Goal: Obtain resource: Obtain resource

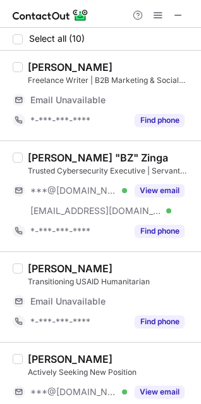
scroll to position [40, 0]
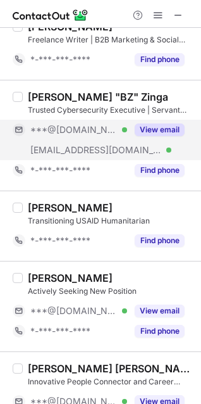
click at [78, 141] on div "***@bobfabienzinga.com Verified" at bounding box center [70, 150] width 115 height 20
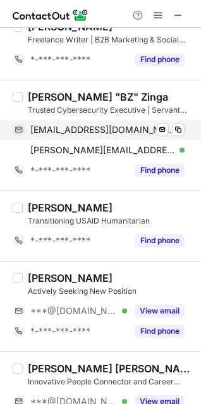
click at [171, 128] on div "bobfabienzinga@gmail.com Verified" at bounding box center [107, 129] width 154 height 11
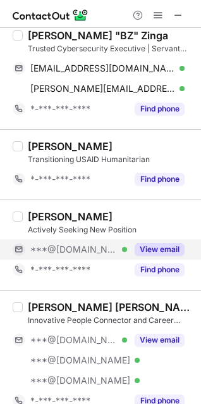
scroll to position [102, 0]
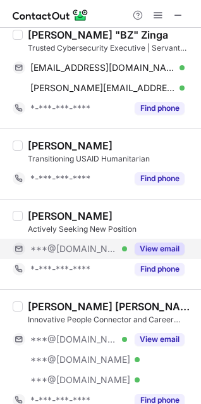
click at [89, 244] on span "***@yahoo.com" at bounding box center [73, 248] width 87 height 11
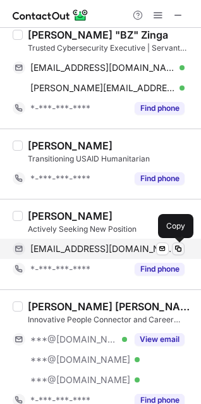
click at [180, 245] on span at bounding box center [178, 249] width 10 height 10
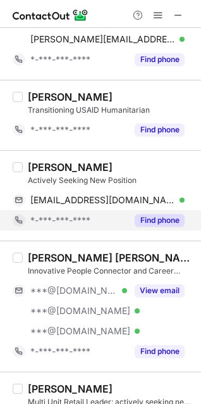
scroll to position [153, 0]
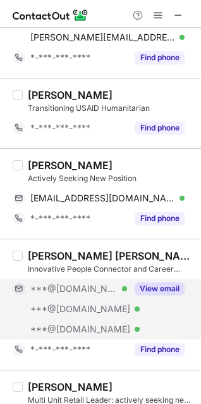
click at [80, 296] on div "***@gmail.com Verified" at bounding box center [70, 288] width 115 height 20
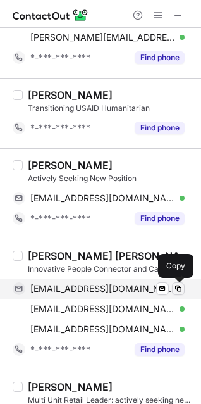
click at [177, 289] on span at bounding box center [178, 288] width 10 height 10
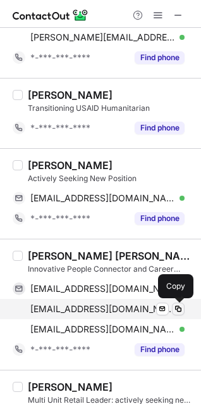
click at [174, 307] on span at bounding box center [178, 309] width 10 height 10
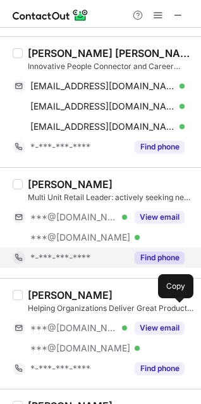
scroll to position [368, 0]
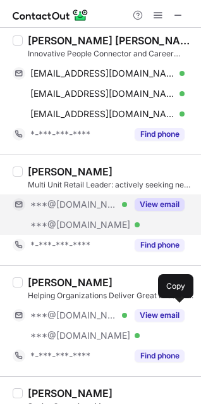
click at [75, 214] on div "***@[DOMAIN_NAME] Verified" at bounding box center [70, 204] width 115 height 20
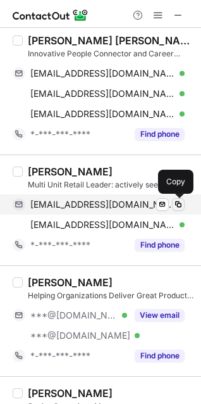
click at [177, 199] on button at bounding box center [178, 204] width 13 height 13
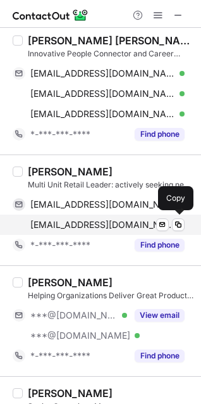
click at [176, 215] on div "phoenixreiter@yahoo.com Verified Send email Copy" at bounding box center [99, 224] width 172 height 20
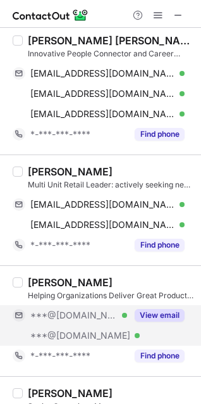
click at [61, 323] on div "***@gmail.com Verified" at bounding box center [70, 315] width 115 height 20
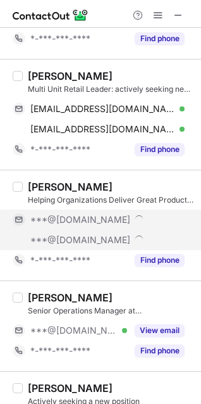
scroll to position [483, 0]
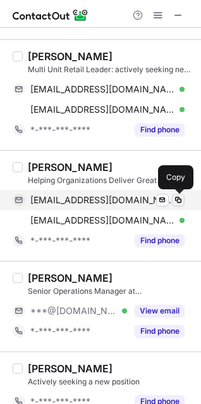
click at [176, 198] on span at bounding box center [178, 200] width 10 height 10
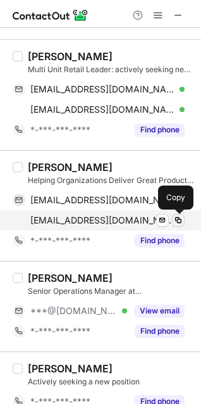
click at [174, 220] on span at bounding box center [178, 220] width 10 height 10
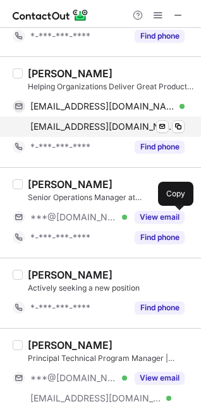
scroll to position [612, 0]
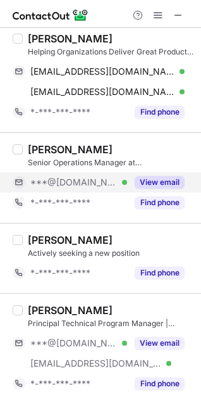
click at [90, 177] on span "***@[DOMAIN_NAME]" at bounding box center [73, 182] width 87 height 11
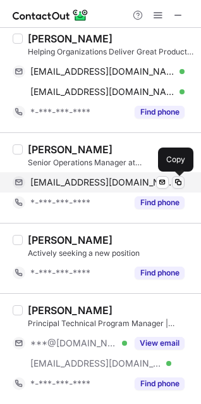
click at [182, 177] on span at bounding box center [178, 182] width 10 height 10
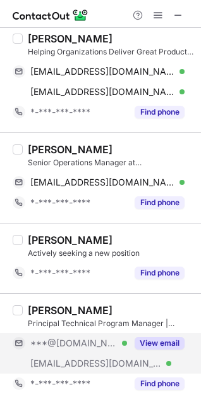
click at [73, 345] on span "***@[DOMAIN_NAME]" at bounding box center [73, 342] width 87 height 11
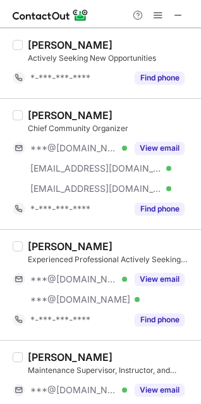
scroll to position [0, 0]
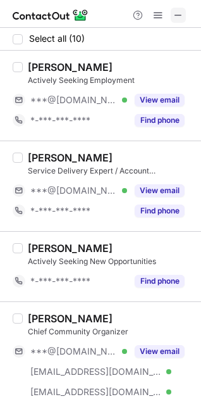
click at [175, 13] on span at bounding box center [178, 15] width 10 height 10
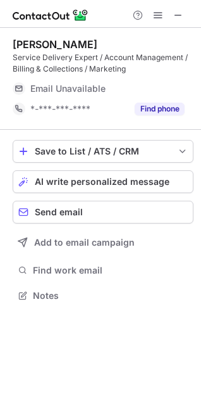
scroll to position [279, 201]
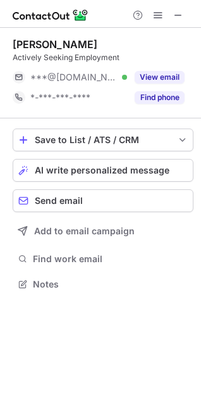
scroll to position [275, 201]
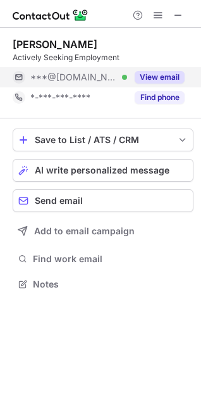
click at [89, 77] on span "***@gmail.com" at bounding box center [73, 76] width 87 height 11
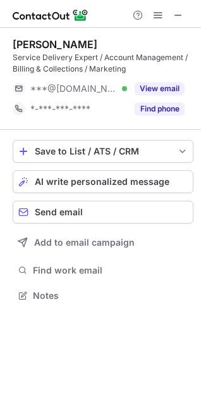
scroll to position [287, 201]
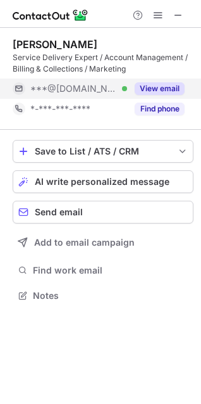
click at [114, 87] on div "***@msn.com Verified" at bounding box center [78, 88] width 97 height 11
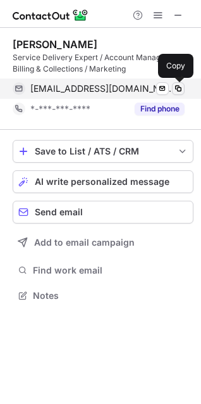
click at [183, 87] on span at bounding box center [178, 89] width 10 height 10
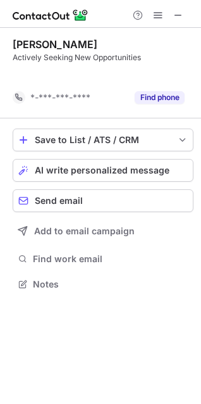
scroll to position [255, 201]
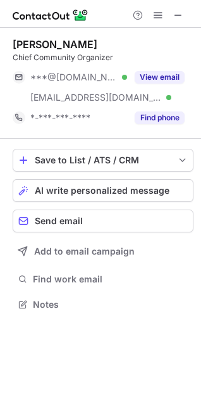
scroll to position [295, 201]
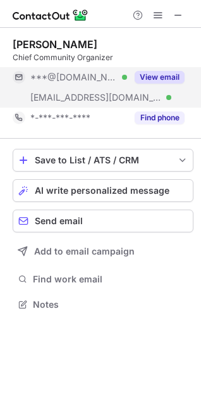
click at [110, 95] on span "***@eachmember.org" at bounding box center [96, 97] width 132 height 11
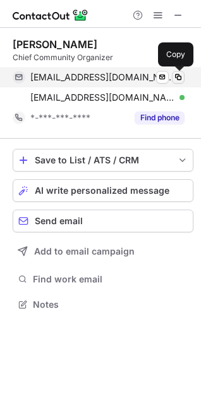
click at [181, 77] on span at bounding box center [178, 77] width 10 height 10
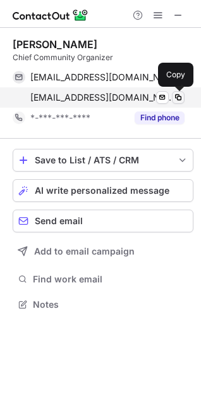
click at [179, 97] on span at bounding box center [178, 97] width 10 height 10
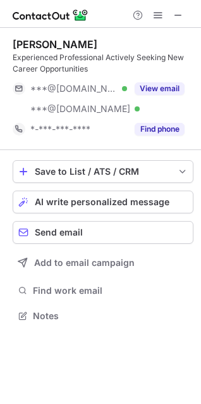
scroll to position [307, 201]
click at [89, 82] on div "***@[DOMAIN_NAME] Verified" at bounding box center [70, 88] width 115 height 20
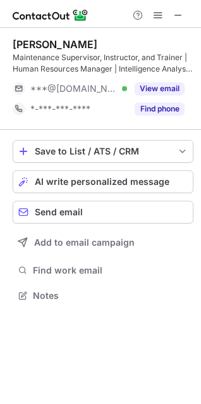
scroll to position [287, 201]
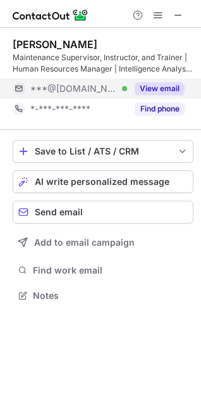
click at [74, 90] on span "***@[DOMAIN_NAME]" at bounding box center [73, 88] width 87 height 11
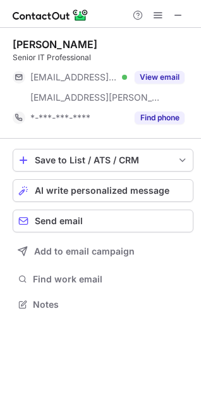
scroll to position [295, 201]
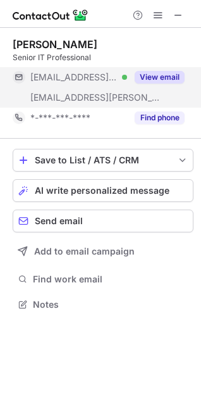
click at [106, 100] on span "[EMAIL_ADDRESS][PERSON_NAME][DOMAIN_NAME]" at bounding box center [96, 97] width 132 height 11
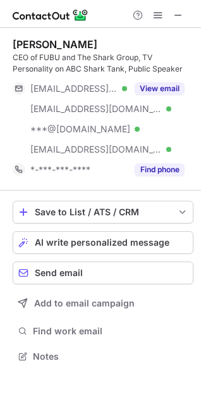
scroll to position [347, 201]
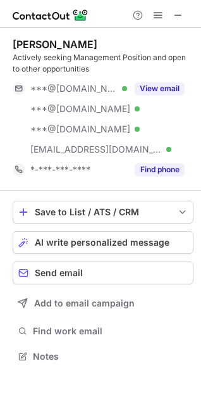
scroll to position [347, 201]
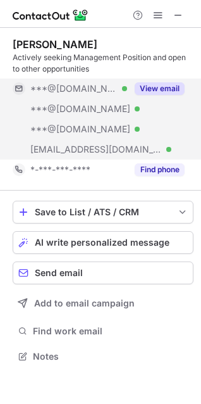
click at [95, 100] on div "***@[DOMAIN_NAME] Verified" at bounding box center [70, 109] width 115 height 20
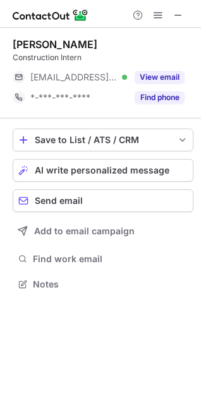
scroll to position [275, 201]
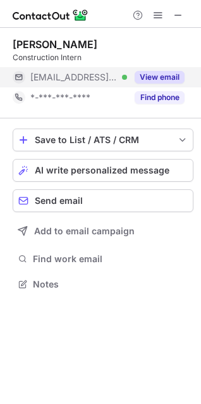
click at [49, 77] on span "***@robinsmorton.com" at bounding box center [73, 76] width 87 height 11
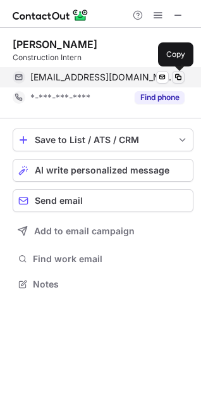
click at [183, 76] on button at bounding box center [178, 77] width 13 height 13
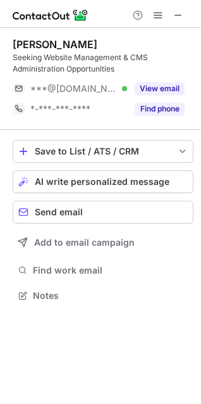
scroll to position [287, 201]
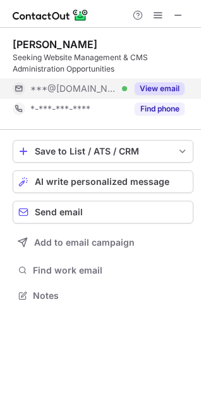
click at [64, 87] on span "***@[DOMAIN_NAME]" at bounding box center [73, 88] width 87 height 11
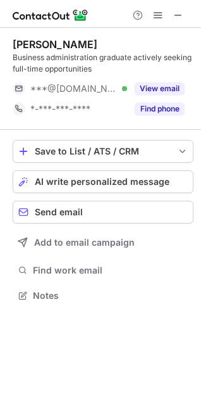
scroll to position [287, 201]
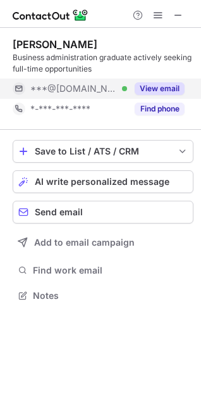
click at [152, 92] on button "View email" at bounding box center [160, 88] width 50 height 13
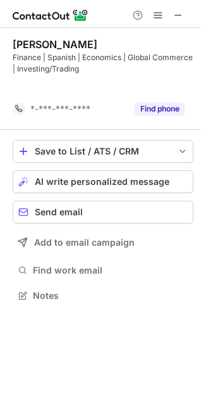
scroll to position [266, 201]
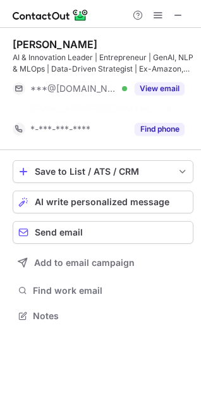
scroll to position [287, 201]
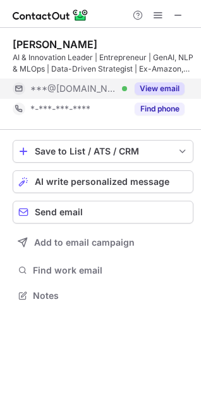
click at [164, 89] on button "View email" at bounding box center [160, 88] width 50 height 13
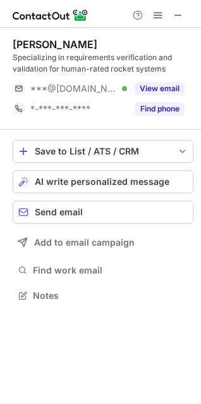
scroll to position [287, 201]
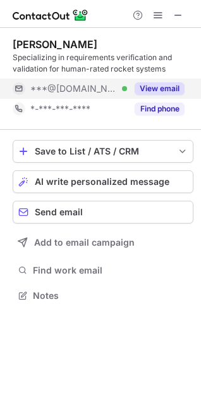
click at [173, 89] on button "View email" at bounding box center [160, 88] width 50 height 13
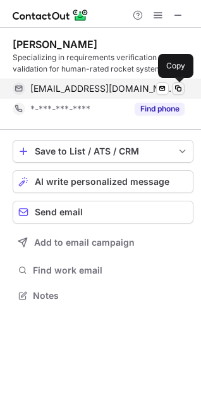
click at [178, 89] on span at bounding box center [178, 89] width 10 height 10
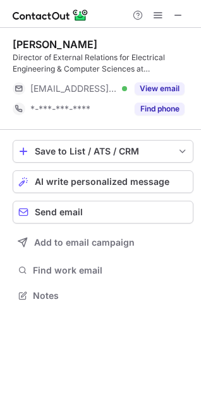
scroll to position [287, 201]
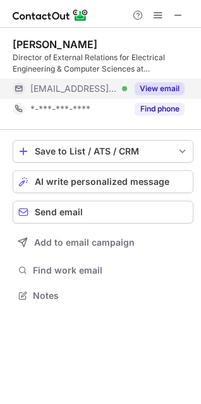
click at [146, 82] on button "View email" at bounding box center [160, 88] width 50 height 13
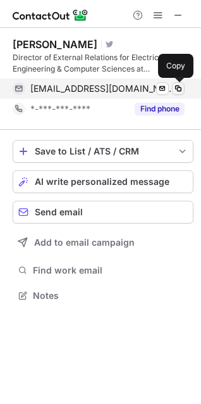
click at [178, 92] on span at bounding box center [178, 89] width 10 height 10
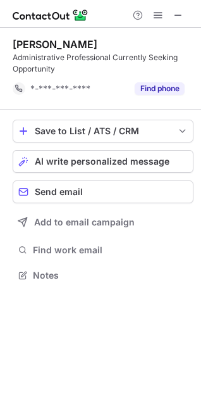
scroll to position [266, 201]
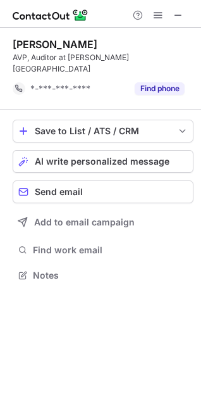
scroll to position [255, 201]
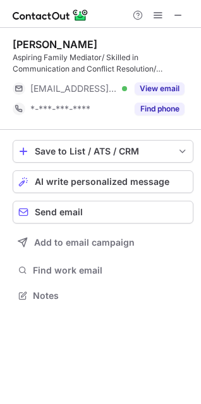
scroll to position [287, 201]
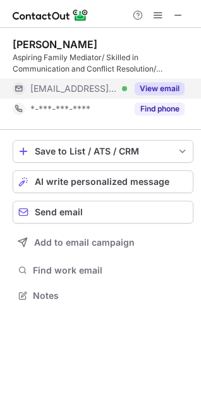
click at [178, 88] on button "View email" at bounding box center [160, 88] width 50 height 13
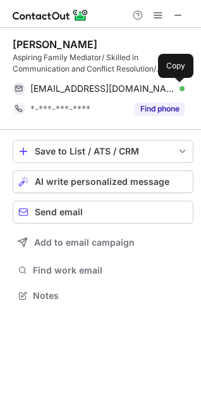
click at [178, 88] on span at bounding box center [178, 89] width 10 height 10
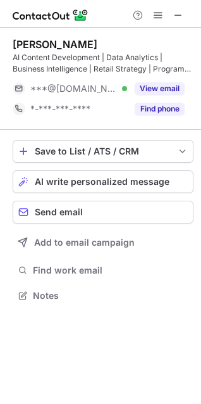
scroll to position [287, 201]
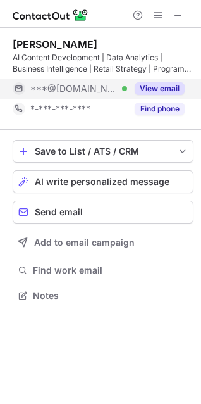
click at [178, 89] on button "View email" at bounding box center [160, 88] width 50 height 13
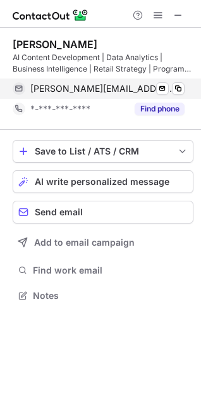
click at [185, 86] on div "[PERSON_NAME][EMAIL_ADDRESS][DOMAIN_NAME] Verified Send email Copy" at bounding box center [99, 88] width 172 height 20
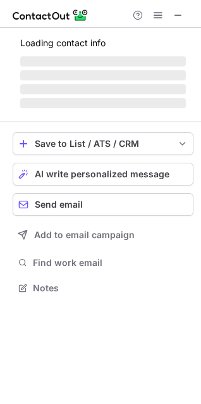
scroll to position [275, 201]
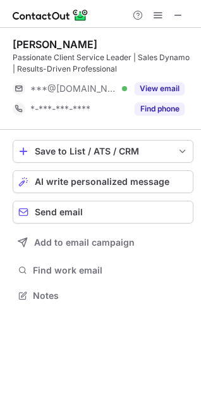
scroll to position [287, 201]
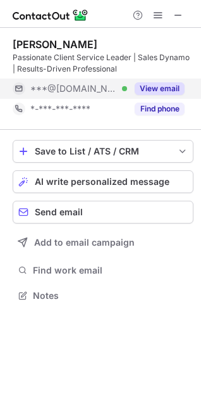
click at [154, 90] on button "View email" at bounding box center [160, 88] width 50 height 13
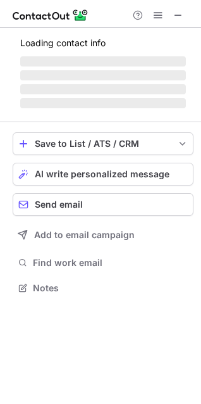
scroll to position [287, 201]
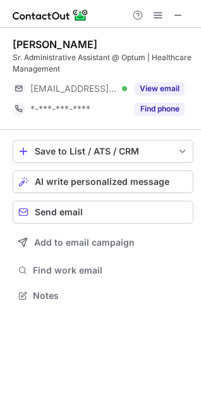
scroll to position [287, 201]
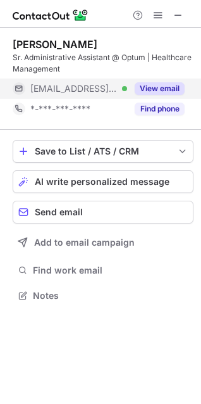
click at [168, 93] on button "View email" at bounding box center [160, 88] width 50 height 13
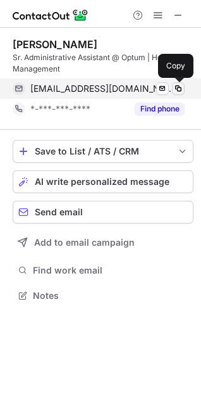
click at [181, 93] on span at bounding box center [178, 89] width 10 height 10
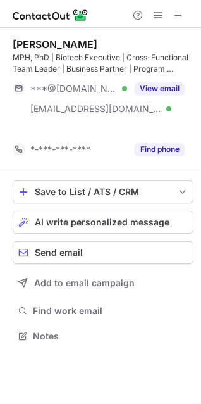
scroll to position [307, 201]
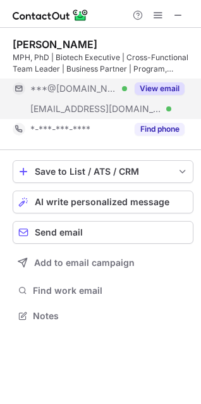
click at [149, 87] on button "View email" at bounding box center [160, 88] width 50 height 13
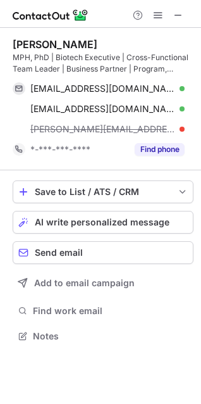
scroll to position [327, 201]
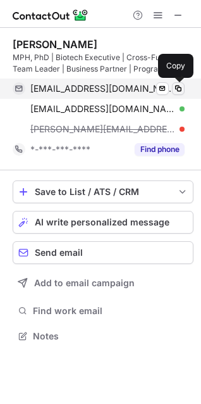
click at [179, 87] on span at bounding box center [178, 89] width 10 height 10
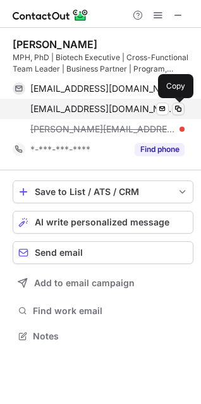
click at [178, 109] on span at bounding box center [178, 109] width 10 height 10
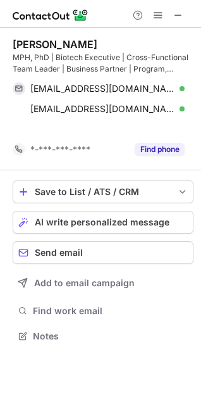
scroll to position [307, 201]
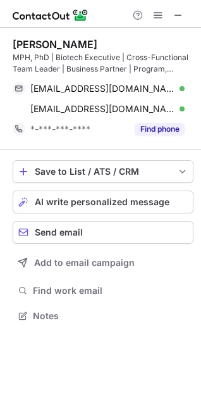
scroll to position [307, 201]
click at [183, 13] on button at bounding box center [178, 15] width 15 height 15
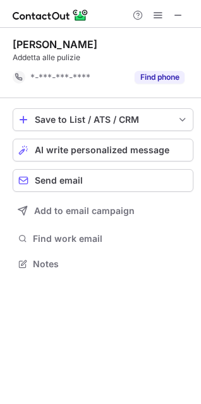
scroll to position [255, 201]
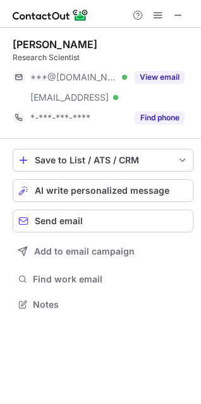
scroll to position [295, 201]
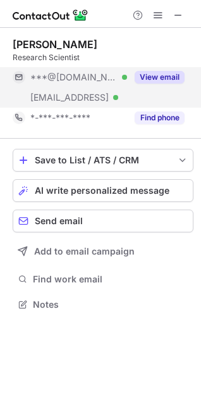
click at [156, 72] on button "View email" at bounding box center [160, 77] width 50 height 13
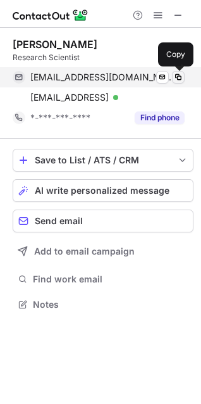
click at [177, 72] on span at bounding box center [178, 77] width 10 height 10
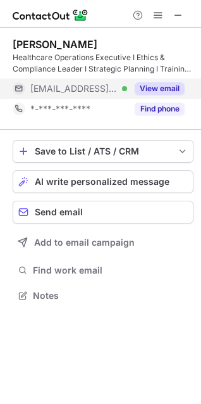
scroll to position [287, 201]
click at [139, 89] on button "View email" at bounding box center [160, 88] width 50 height 13
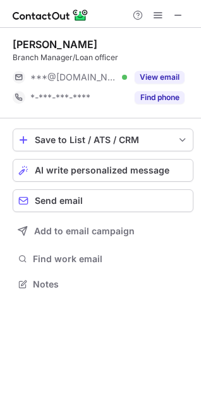
scroll to position [275, 201]
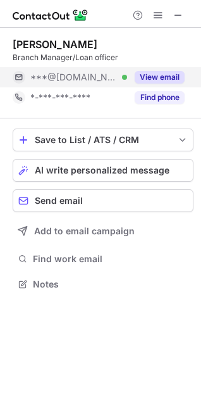
click at [95, 78] on span "***@[DOMAIN_NAME]" at bounding box center [73, 76] width 87 height 11
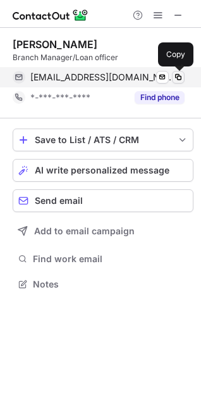
click at [177, 78] on span at bounding box center [178, 77] width 10 height 10
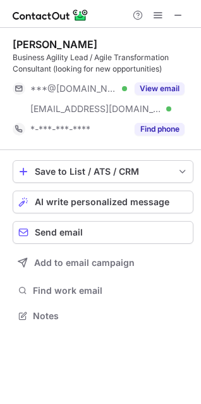
scroll to position [307, 201]
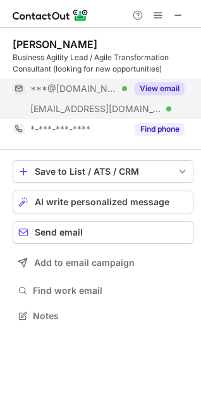
click at [81, 89] on span "***@[DOMAIN_NAME]" at bounding box center [73, 88] width 87 height 11
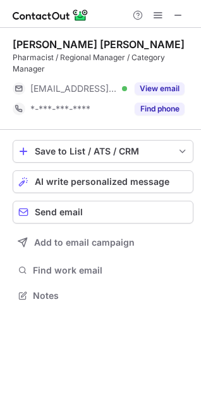
scroll to position [287, 201]
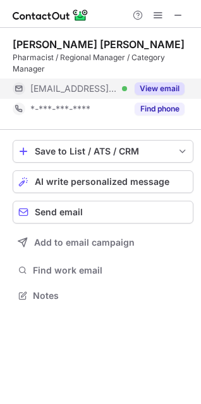
click at [55, 93] on span "***@cpl.com.pg" at bounding box center [73, 88] width 87 height 11
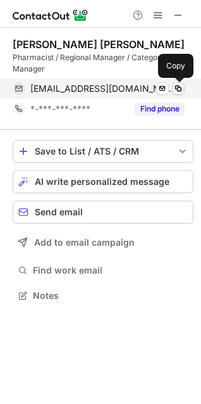
click at [182, 92] on span at bounding box center [178, 89] width 10 height 10
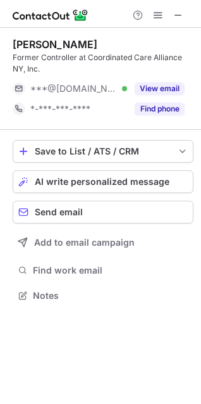
scroll to position [287, 201]
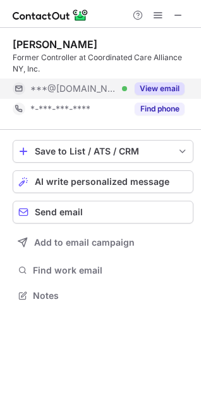
click at [89, 87] on span "***@msn.com" at bounding box center [73, 88] width 87 height 11
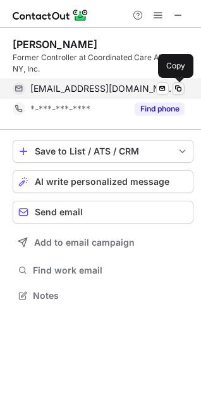
click at [178, 85] on span at bounding box center [178, 89] width 10 height 10
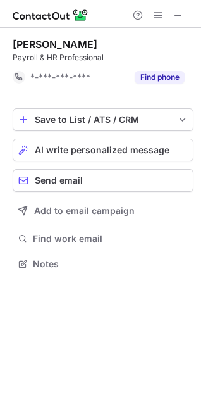
scroll to position [255, 201]
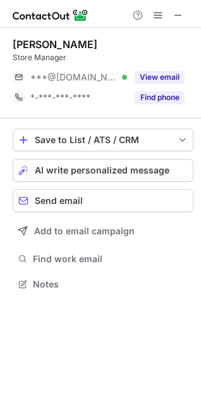
scroll to position [275, 201]
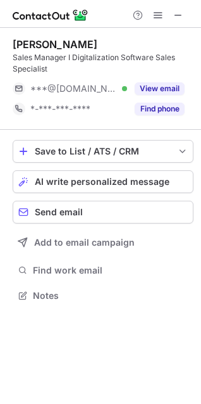
scroll to position [287, 201]
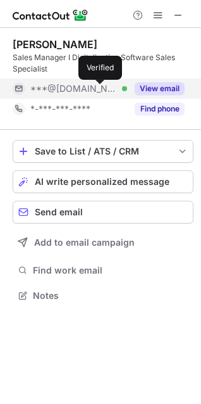
click at [122, 89] on div at bounding box center [124, 88] width 5 height 5
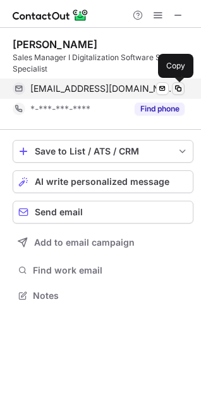
click at [178, 88] on span at bounding box center [178, 89] width 10 height 10
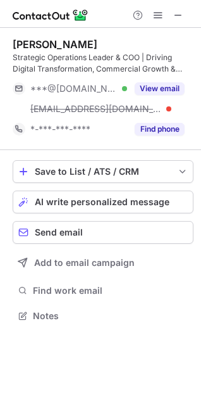
scroll to position [307, 201]
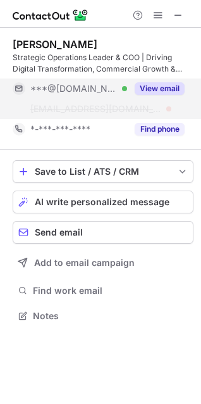
click at [92, 104] on span "***@necc.co.uk" at bounding box center [96, 108] width 132 height 11
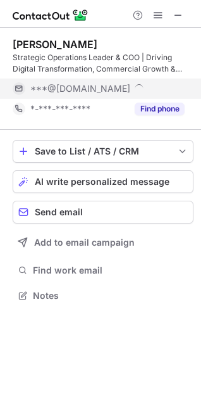
scroll to position [6, 6]
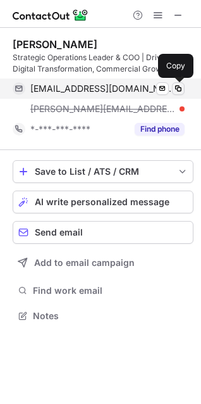
click at [182, 90] on span at bounding box center [178, 89] width 10 height 10
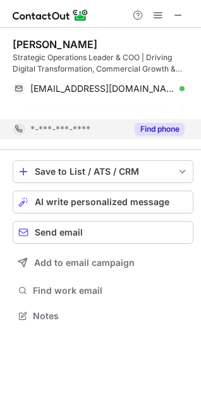
scroll to position [287, 201]
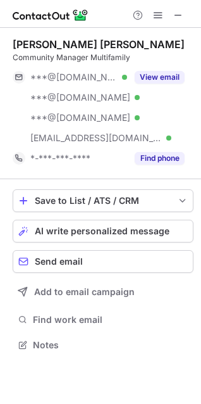
scroll to position [336, 201]
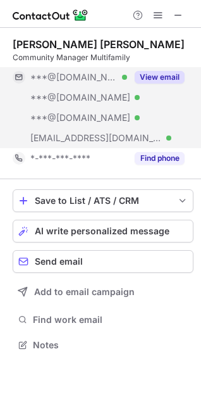
click at [80, 107] on div "***@live.com Verified" at bounding box center [70, 97] width 115 height 20
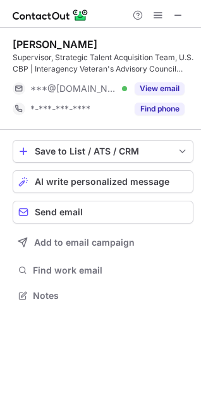
scroll to position [287, 201]
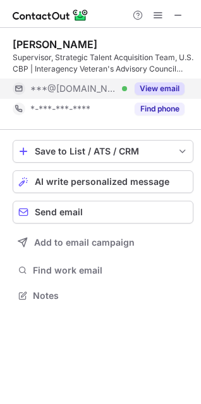
click at [159, 87] on button "View email" at bounding box center [160, 88] width 50 height 13
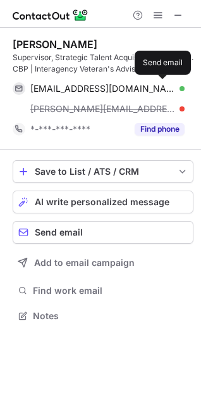
scroll to position [307, 201]
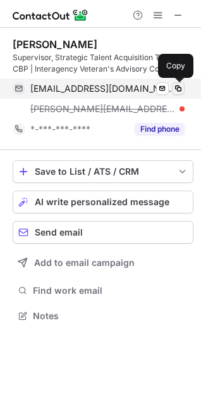
click at [177, 92] on span at bounding box center [178, 89] width 10 height 10
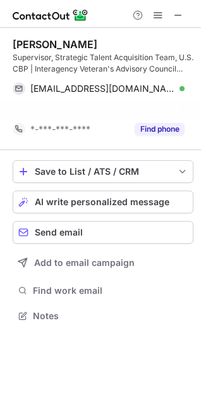
scroll to position [287, 201]
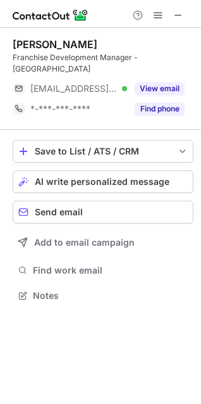
scroll to position [275, 201]
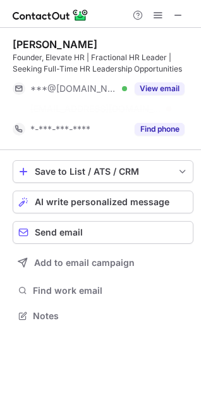
scroll to position [287, 201]
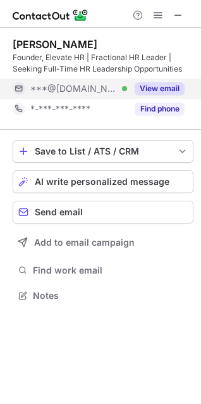
click at [145, 87] on button "View email" at bounding box center [160, 88] width 50 height 13
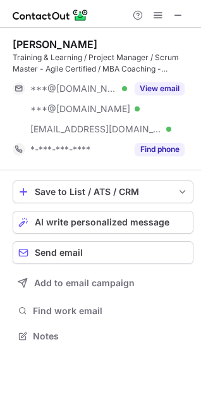
scroll to position [327, 201]
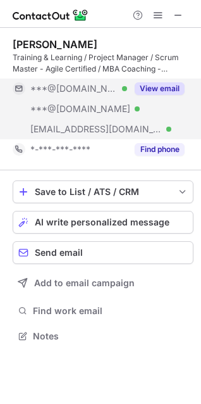
click at [161, 91] on button "View email" at bounding box center [160, 88] width 50 height 13
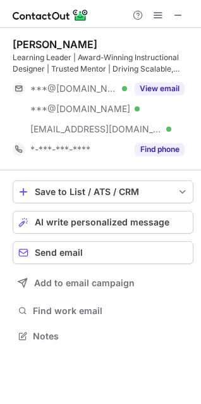
scroll to position [327, 201]
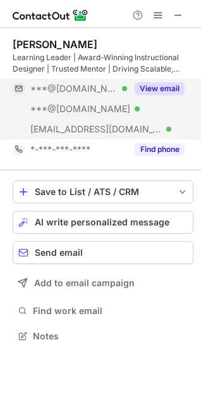
click at [151, 89] on button "View email" at bounding box center [160, 88] width 50 height 13
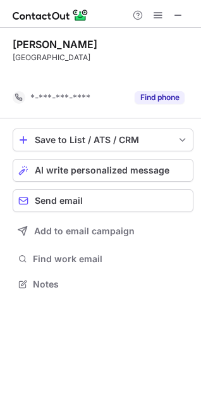
scroll to position [255, 201]
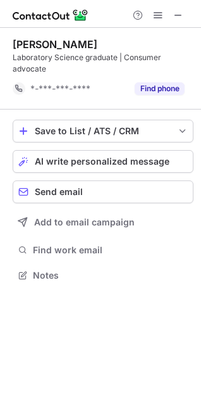
scroll to position [266, 201]
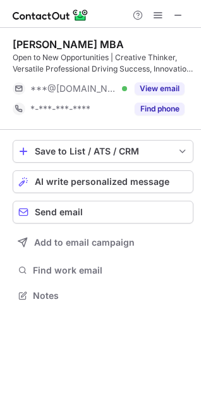
scroll to position [287, 201]
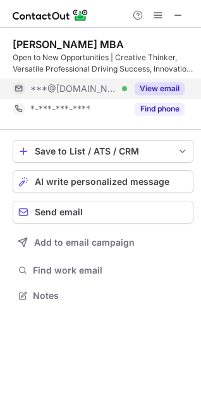
click at [148, 87] on button "View email" at bounding box center [160, 88] width 50 height 13
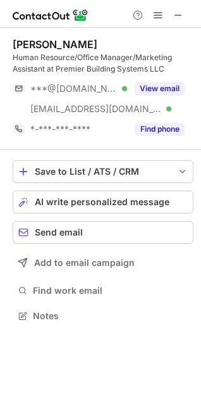
scroll to position [307, 201]
